Goal: Task Accomplishment & Management: Use online tool/utility

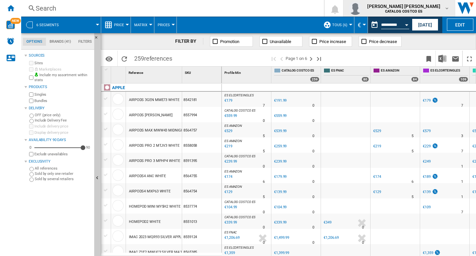
click at [449, 11] on md-icon "button" at bounding box center [447, 8] width 5 height 5
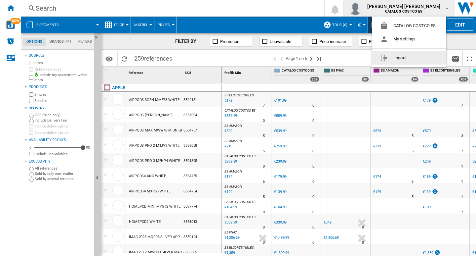
click at [408, 57] on button "Logout" at bounding box center [410, 57] width 74 height 13
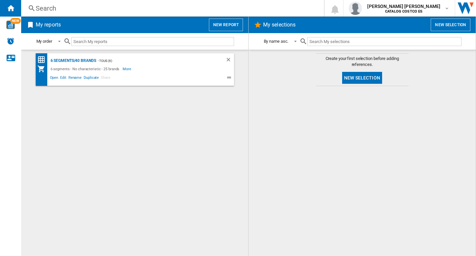
click at [226, 21] on button "New report" at bounding box center [226, 25] width 34 height 13
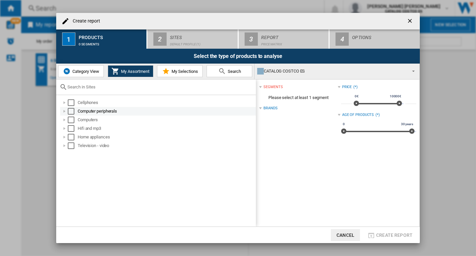
drag, startPoint x: 71, startPoint y: 102, endPoint x: 66, endPoint y: 112, distance: 10.7
click at [71, 102] on div "Select" at bounding box center [71, 102] width 7 height 7
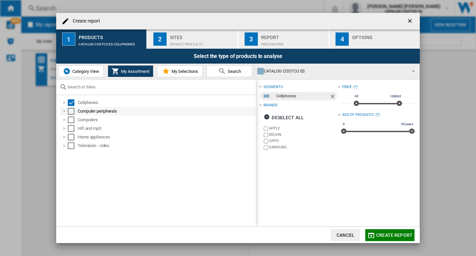
click at [72, 111] on div "Select" at bounding box center [71, 111] width 7 height 7
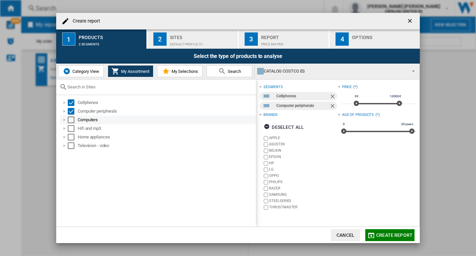
click at [70, 120] on div "Select" at bounding box center [71, 119] width 7 height 7
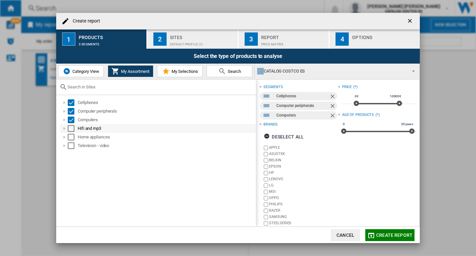
click at [73, 127] on div "Select" at bounding box center [71, 128] width 7 height 7
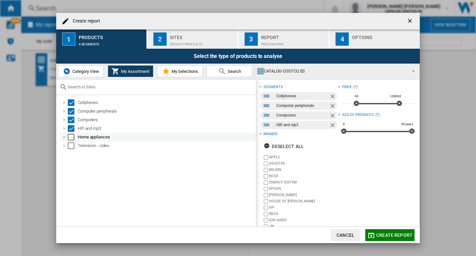
click at [69, 135] on div "Select" at bounding box center [71, 137] width 7 height 7
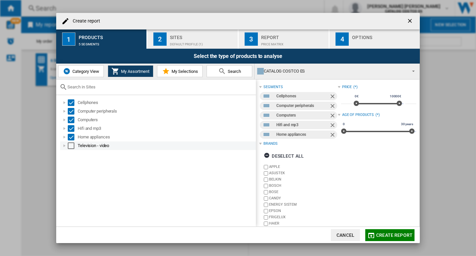
click at [70, 149] on div "Select" at bounding box center [71, 145] width 7 height 7
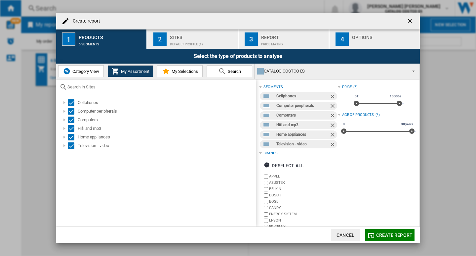
click at [173, 38] on div "Sites" at bounding box center [202, 35] width 65 height 7
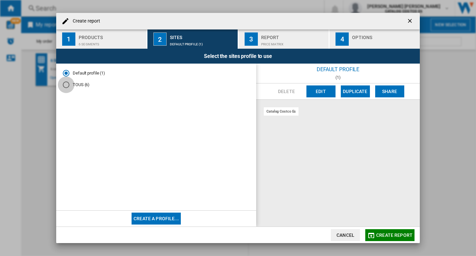
click at [66, 83] on div "TOUS (6)" at bounding box center [66, 84] width 7 height 7
click at [262, 33] on div "Report" at bounding box center [293, 35] width 65 height 7
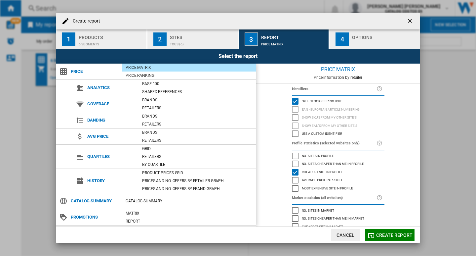
click at [381, 37] on div "Options" at bounding box center [384, 35] width 65 height 7
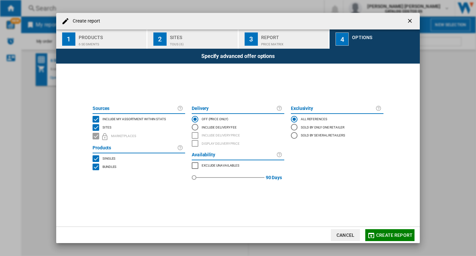
click at [387, 239] on button "Create report" at bounding box center [390, 235] width 49 height 12
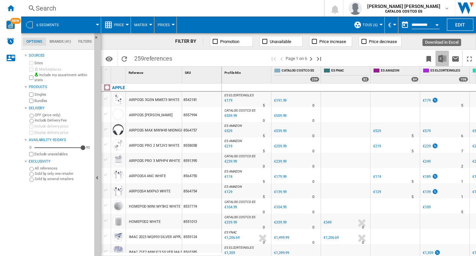
click at [442, 59] on img "Download in Excel" at bounding box center [443, 59] width 8 height 8
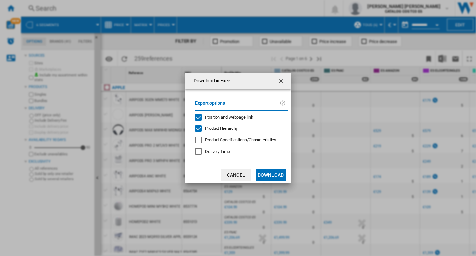
click at [270, 174] on button "Download" at bounding box center [271, 175] width 30 height 12
